Goal: Obtain resource: Download file/media

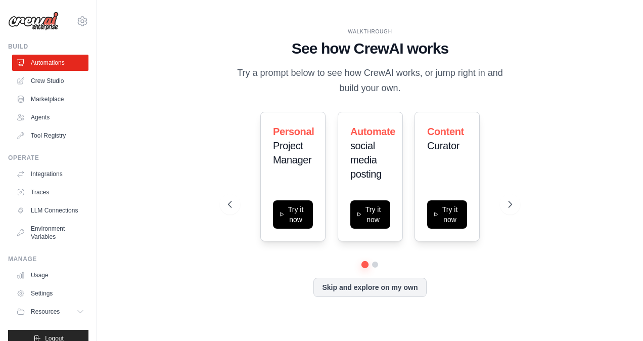
click at [53, 83] on link "Crew Studio" at bounding box center [50, 81] width 76 height 16
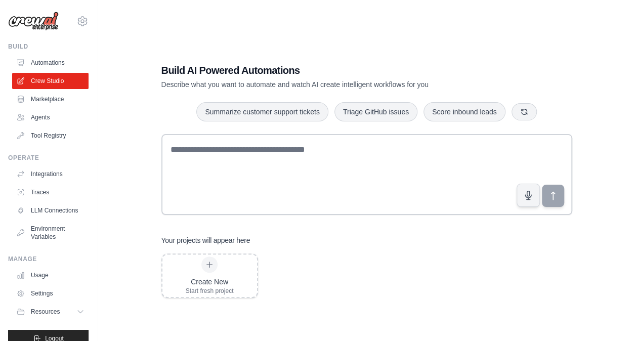
scroll to position [20, 0]
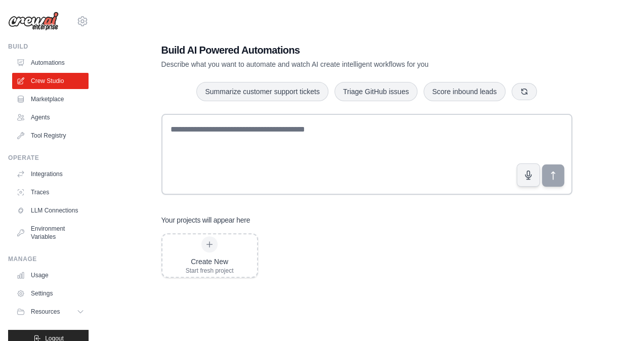
click at [49, 95] on link "Marketplace" at bounding box center [50, 99] width 76 height 16
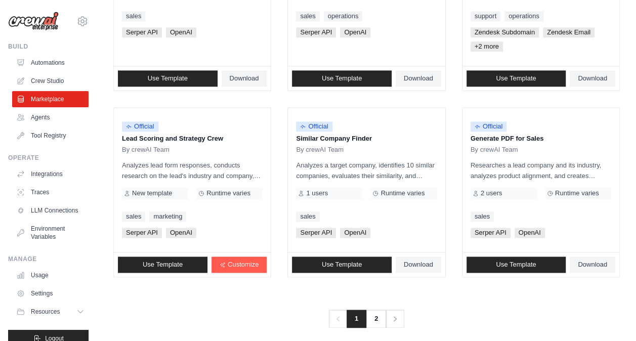
scroll to position [616, 0]
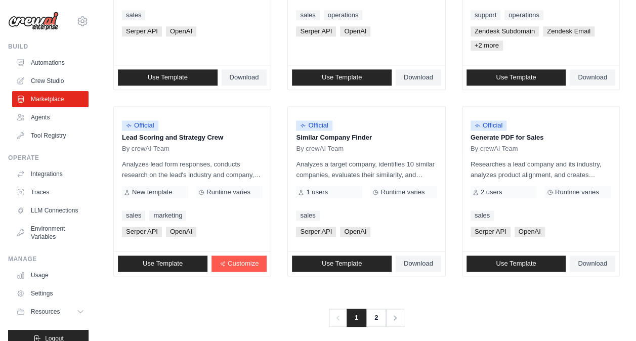
click at [409, 259] on span "Download" at bounding box center [417, 263] width 29 height 8
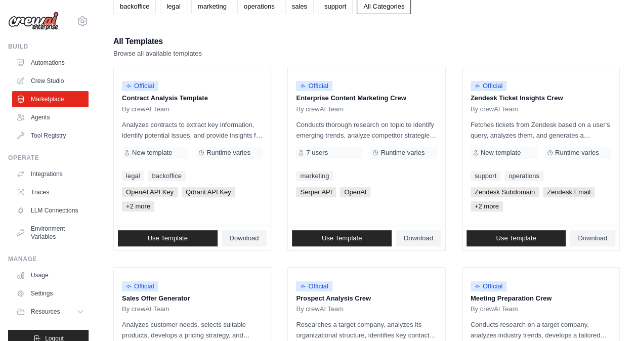
scroll to position [0, 0]
